Goal: Navigation & Orientation: Find specific page/section

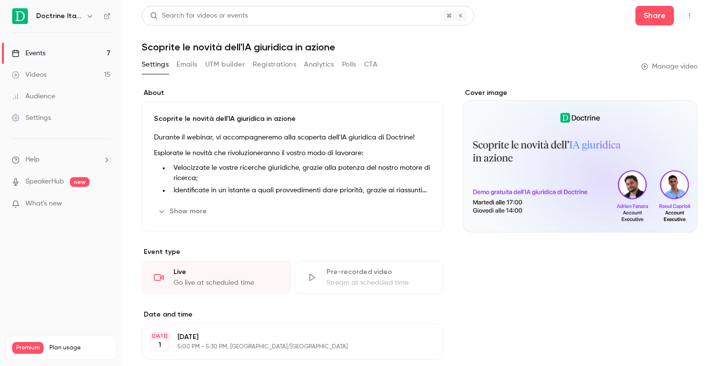
click at [84, 13] on button "button" at bounding box center [90, 16] width 12 height 12
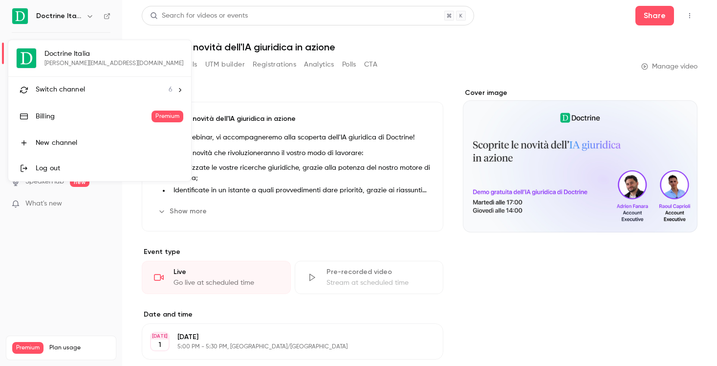
click at [100, 87] on div "Switch channel 6" at bounding box center [104, 90] width 137 height 10
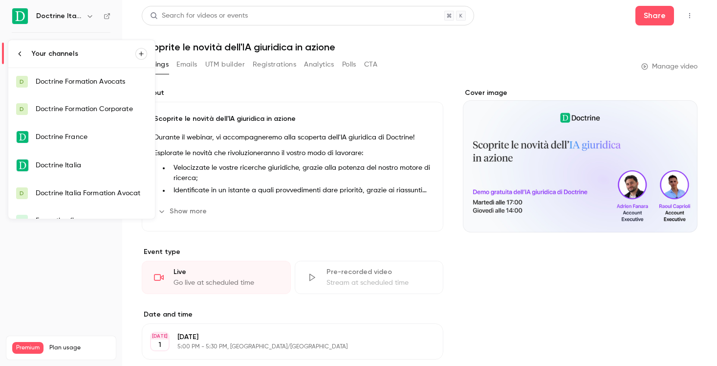
click at [89, 171] on link "Doctrine Italia" at bounding box center [81, 165] width 147 height 28
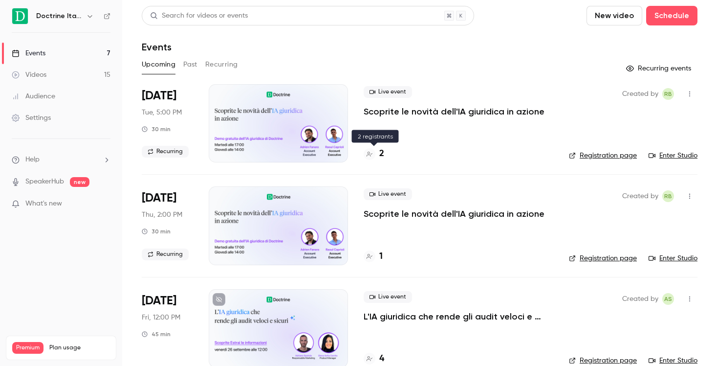
click at [371, 153] on icon at bounding box center [370, 154] width 6 height 6
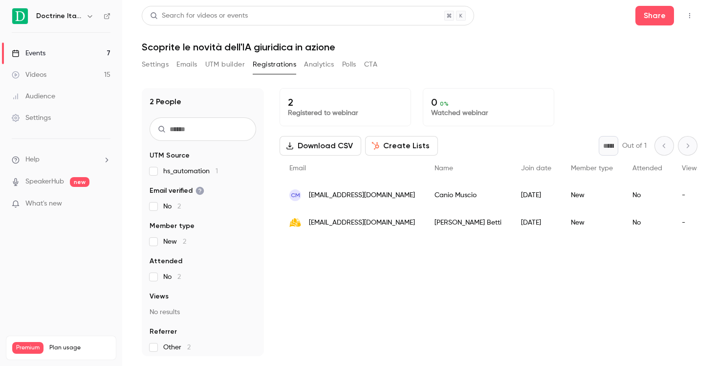
click at [87, 17] on icon "button" at bounding box center [90, 16] width 8 height 8
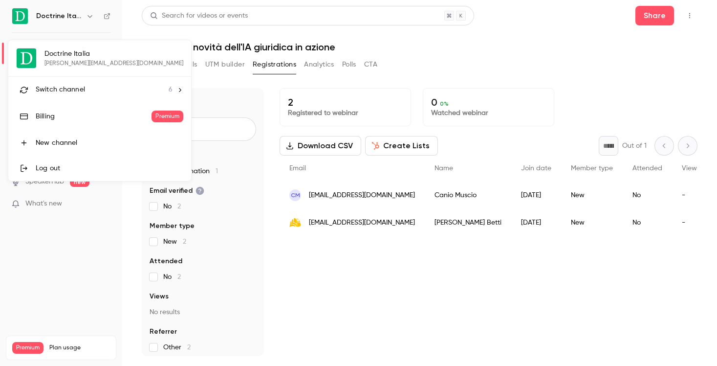
click at [99, 92] on div "Switch channel 6" at bounding box center [104, 90] width 137 height 10
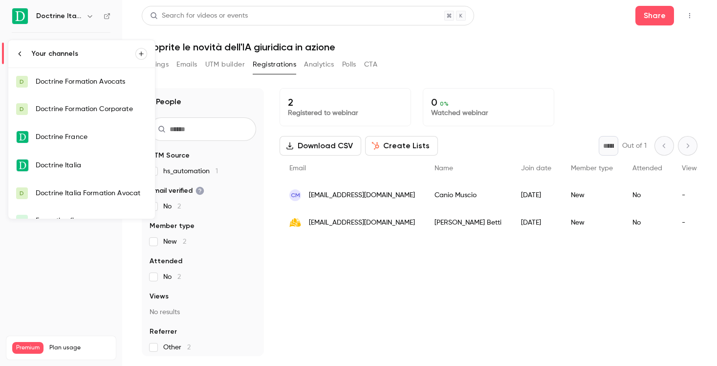
scroll to position [16, 0]
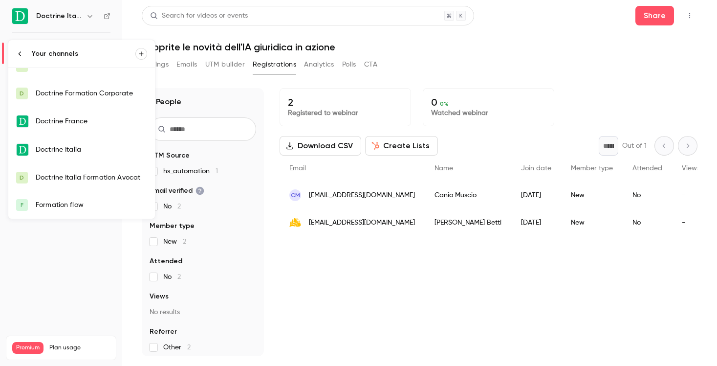
click at [96, 180] on div "Doctrine Italia Formation Avocat" at bounding box center [91, 178] width 111 height 10
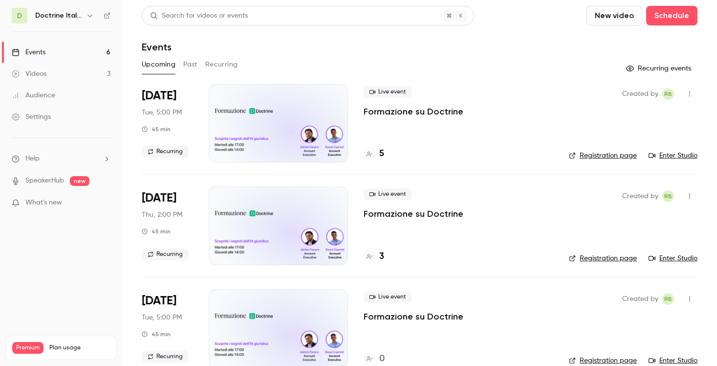
click at [379, 152] on h4 "5" at bounding box center [381, 153] width 5 height 13
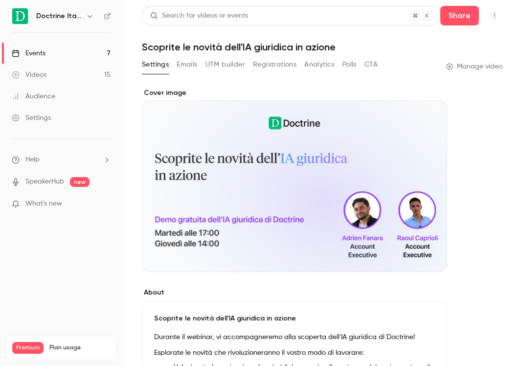
click at [62, 48] on link "Events 7" at bounding box center [61, 54] width 122 height 22
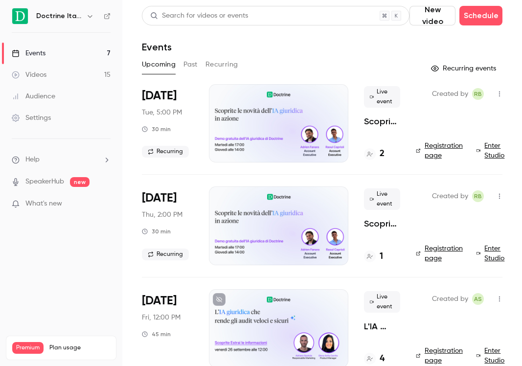
click at [285, 130] on div at bounding box center [278, 123] width 139 height 78
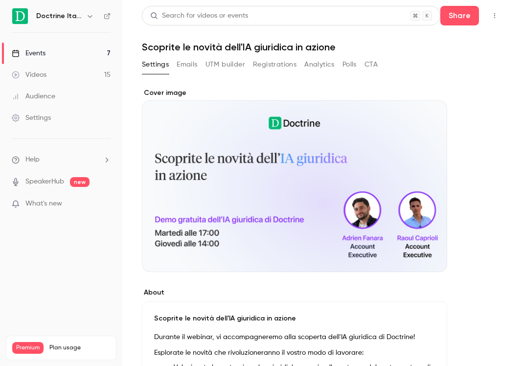
click at [97, 55] on link "Events 7" at bounding box center [61, 54] width 122 height 22
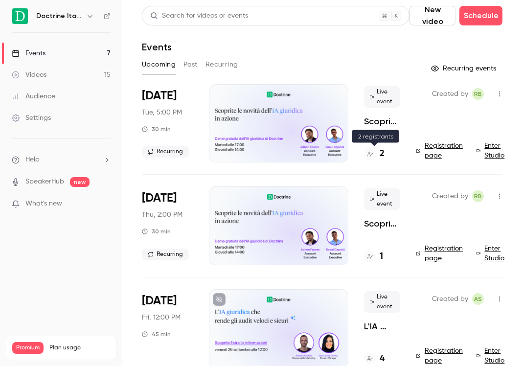
click at [377, 156] on div "2" at bounding box center [374, 153] width 21 height 13
